Goal: Information Seeking & Learning: Learn about a topic

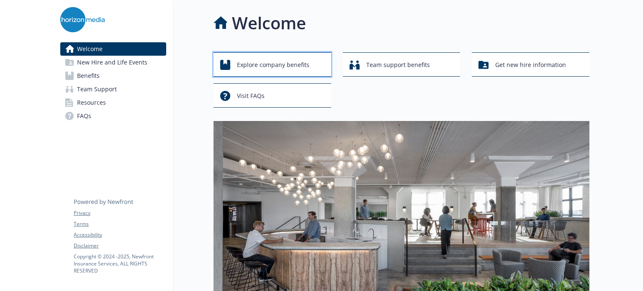
click at [265, 63] on span "Explore company benefits" at bounding box center [273, 65] width 72 height 16
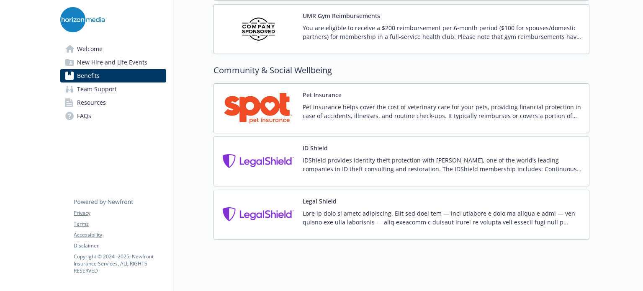
scroll to position [2191, 0]
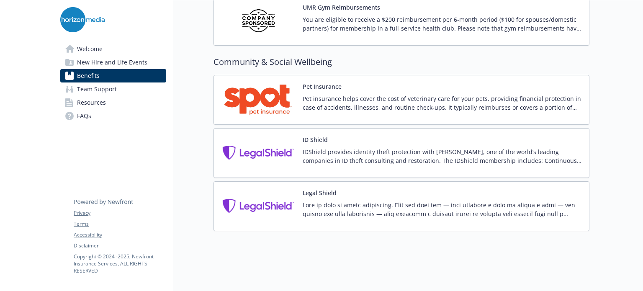
click at [102, 86] on span "Team Support" at bounding box center [97, 89] width 40 height 13
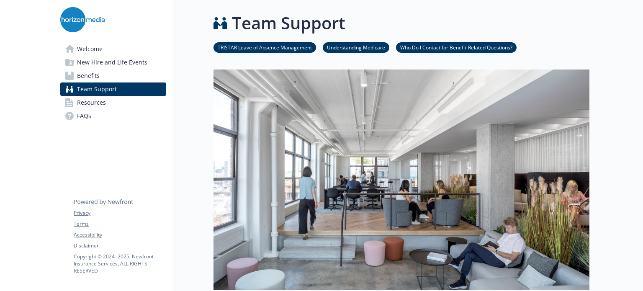
click at [84, 17] on img at bounding box center [82, 19] width 44 height 25
click at [131, 61] on span "New Hire and Life Events" at bounding box center [112, 62] width 70 height 13
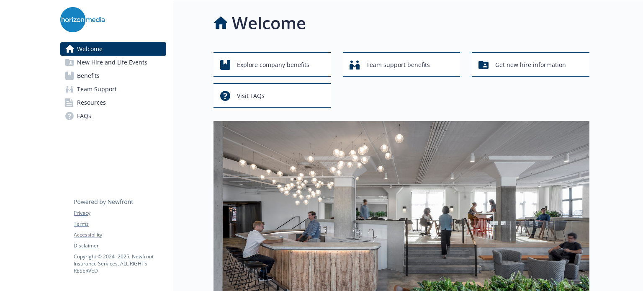
click at [134, 62] on span "New Hire and Life Events" at bounding box center [112, 62] width 70 height 13
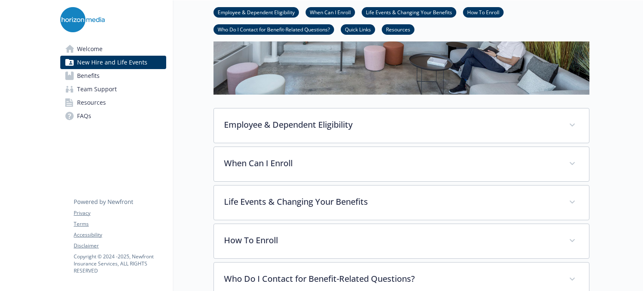
scroll to position [222, 0]
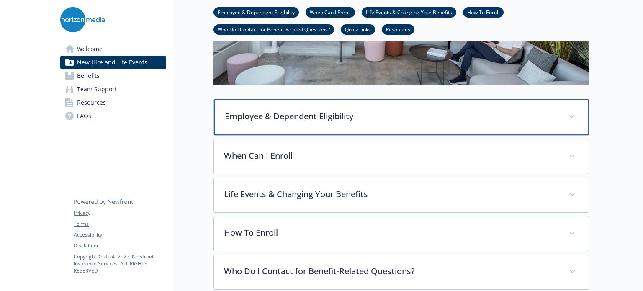
click at [268, 110] on p "Employee & Dependent Eligibility" at bounding box center [391, 116] width 333 height 13
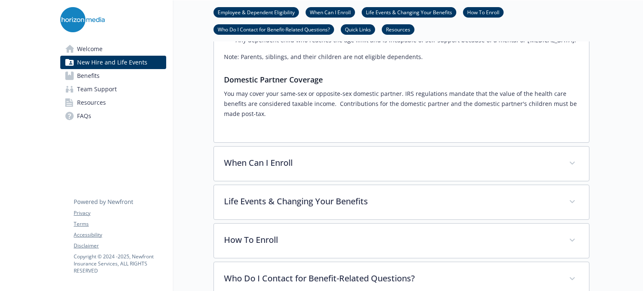
scroll to position [457, 0]
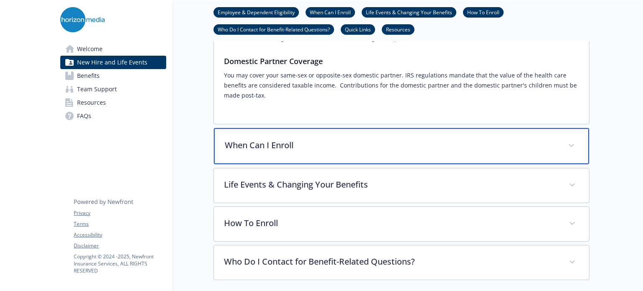
click at [263, 139] on p "When Can I Enroll" at bounding box center [391, 145] width 333 height 13
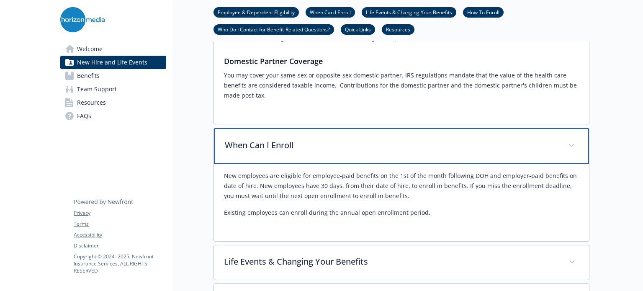
scroll to position [542, 0]
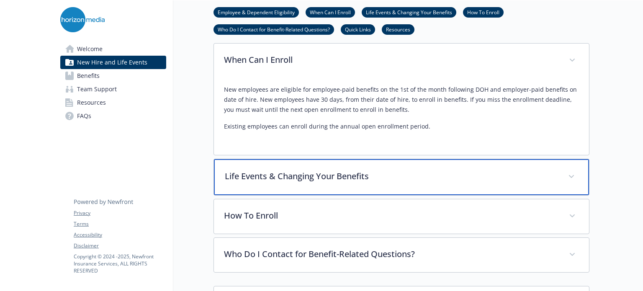
click at [276, 172] on div "Life Events & Changing Your Benefits" at bounding box center [401, 177] width 375 height 36
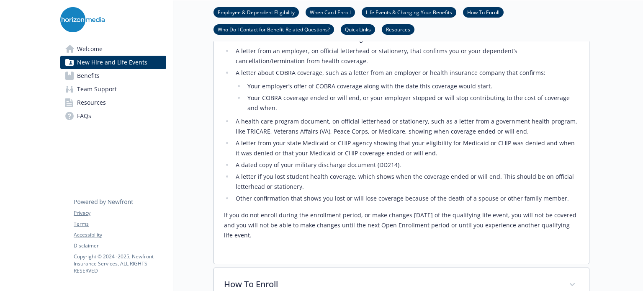
scroll to position [1110, 0]
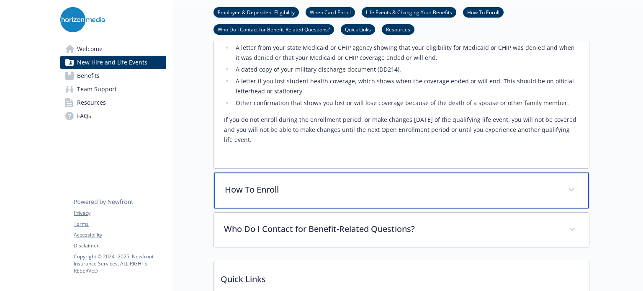
click at [259, 183] on p "How To Enroll" at bounding box center [391, 189] width 333 height 13
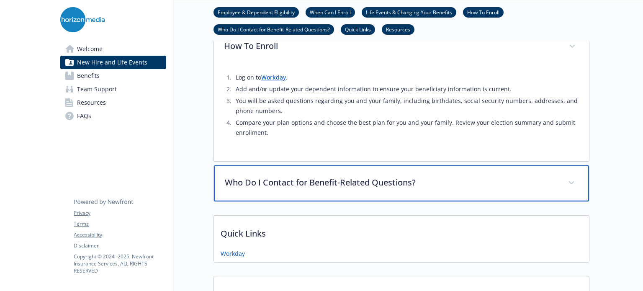
click at [259, 176] on p "Who Do I Contact for Benefit-Related Questions?" at bounding box center [391, 182] width 333 height 13
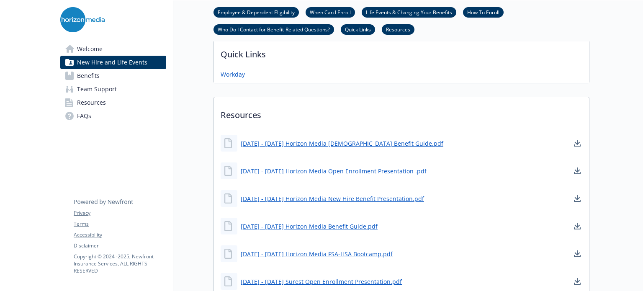
scroll to position [1551, 0]
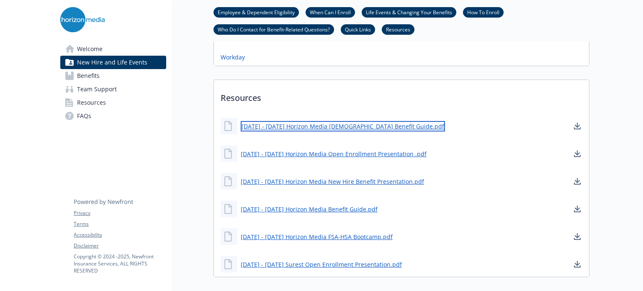
click at [305, 121] on link "[DATE] - [DATE] Horizon Media [DEMOGRAPHIC_DATA] Benefit Guide.pdf" at bounding box center [343, 126] width 204 height 10
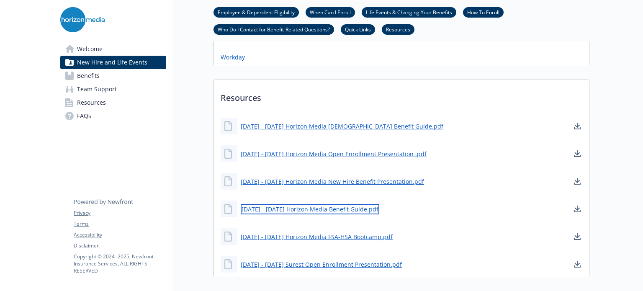
click at [311, 204] on link "[DATE] - [DATE] Horizon Media Benefit Guide.pdf" at bounding box center [310, 209] width 139 height 10
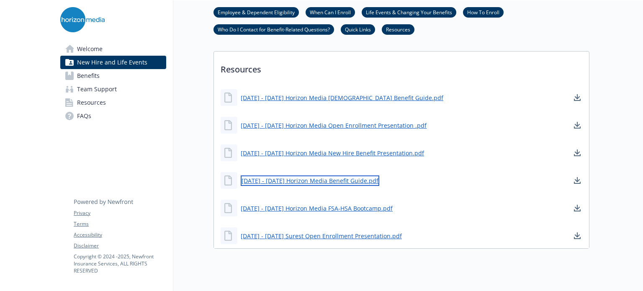
scroll to position [1593, 0]
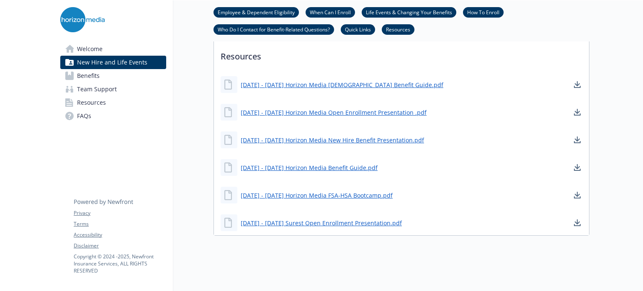
click at [125, 73] on link "Benefits" at bounding box center [113, 75] width 106 height 13
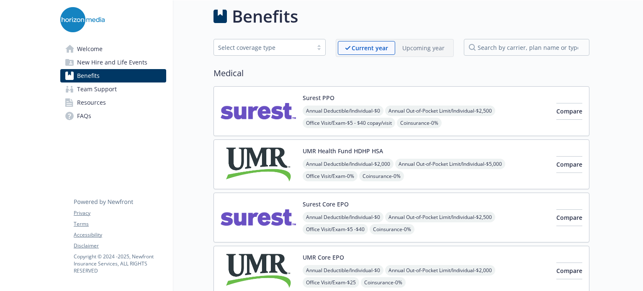
scroll to position [1593, 0]
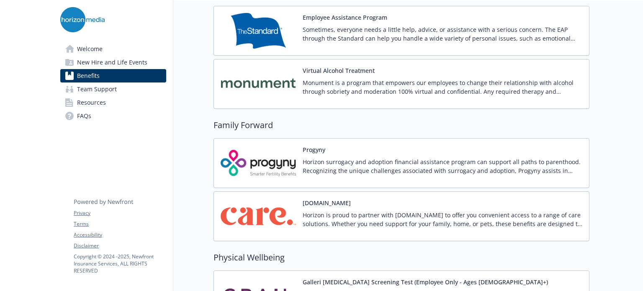
click at [266, 227] on img at bounding box center [258, 217] width 75 height 36
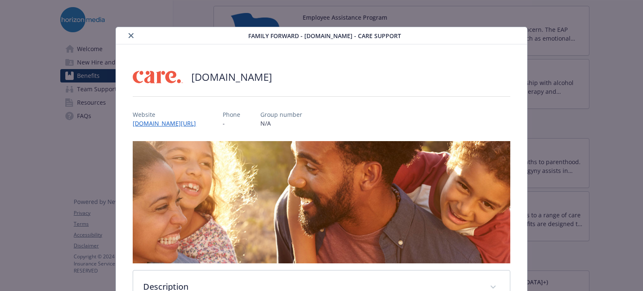
scroll to position [25, 0]
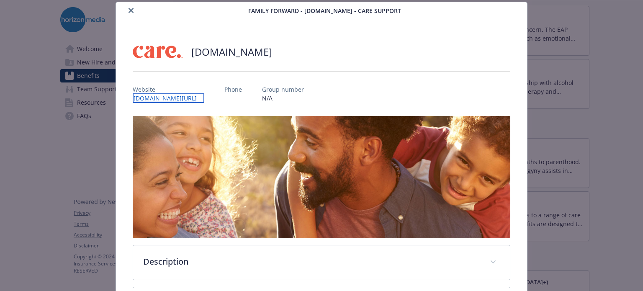
click at [199, 98] on link "www.care.com/yourbenefits" at bounding box center [169, 98] width 72 height 10
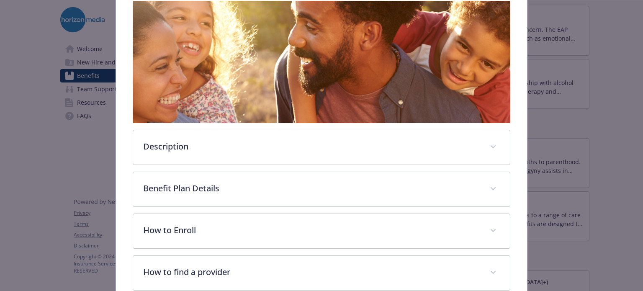
scroll to position [234, 0]
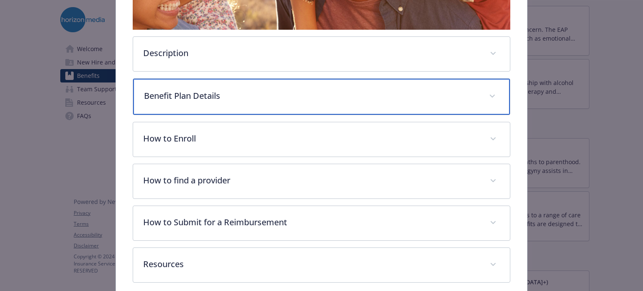
click at [230, 99] on p "Benefit Plan Details" at bounding box center [311, 96] width 335 height 13
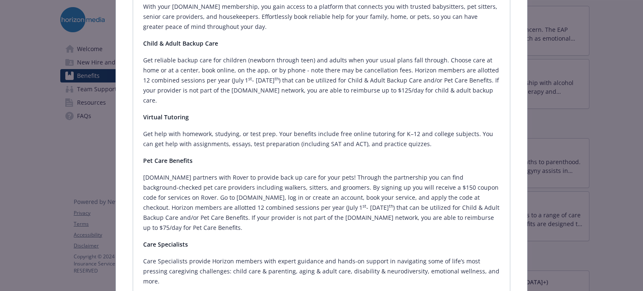
scroll to position [357, 0]
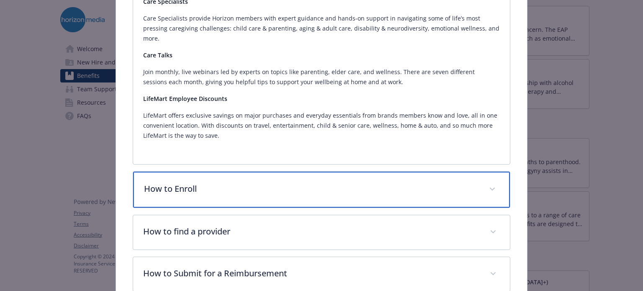
click at [456, 172] on div "How to Enroll" at bounding box center [321, 190] width 377 height 36
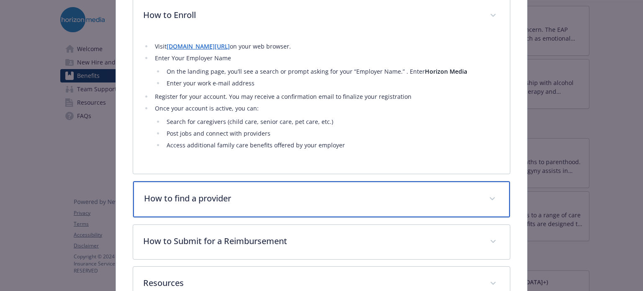
click at [447, 181] on div "How to find a provider" at bounding box center [321, 199] width 377 height 36
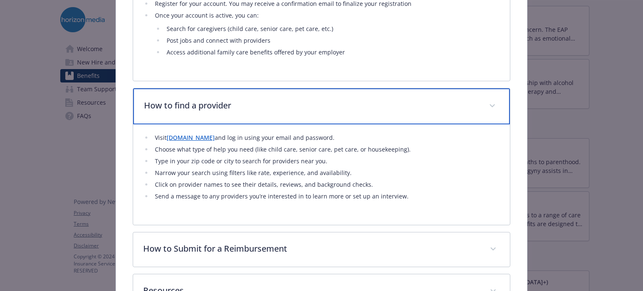
scroll to position [893, 0]
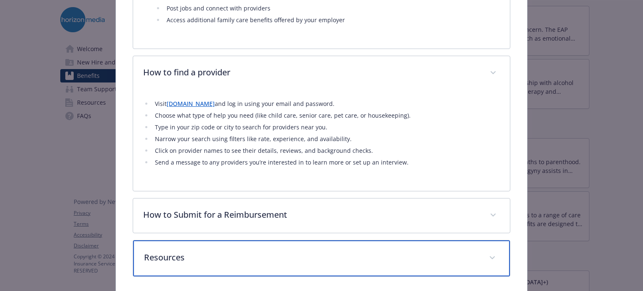
click at [236, 240] on div "Resources" at bounding box center [321, 258] width 377 height 36
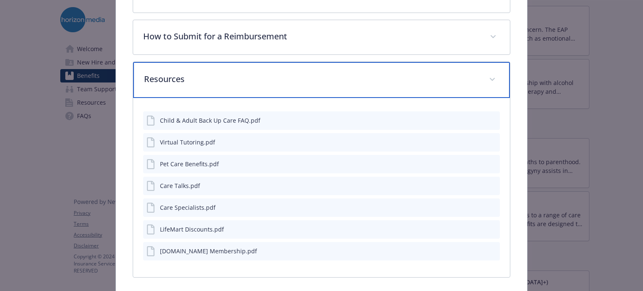
scroll to position [1071, 0]
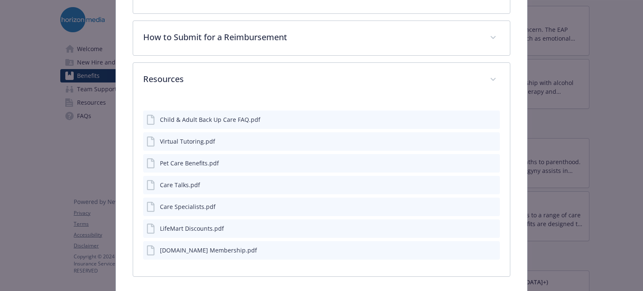
click at [214, 115] on div "Child & Adult Back Up Care FAQ.pdf" at bounding box center [204, 120] width 114 height 10
drag, startPoint x: 211, startPoint y: 87, endPoint x: 643, endPoint y: 72, distance: 432.5
click at [643, 72] on div "Family Forward - Care.com - Care Support Care.com Website www.care.com/yourbene…" at bounding box center [321, 145] width 643 height 291
